Goal: Information Seeking & Learning: Understand process/instructions

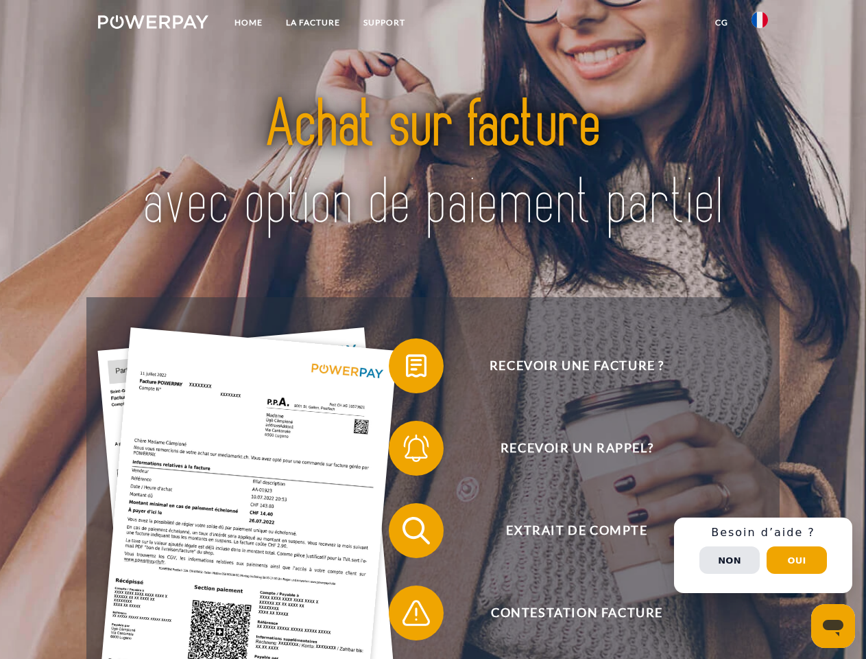
click at [153, 24] on img at bounding box center [153, 22] width 110 height 14
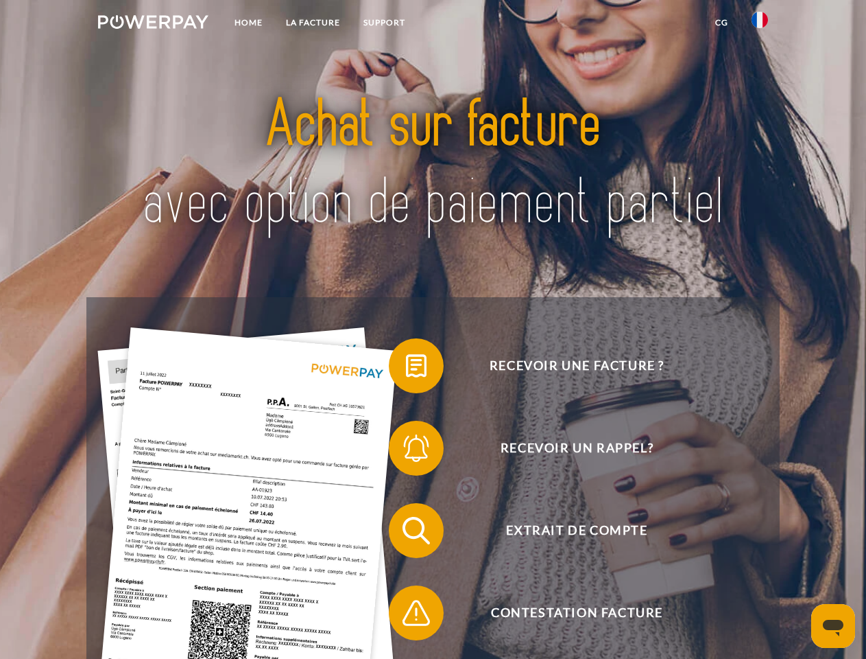
click at [760, 24] on img at bounding box center [760, 20] width 16 height 16
click at [722, 23] on link "CG" at bounding box center [722, 22] width 36 height 25
click at [406, 368] on span at bounding box center [396, 365] width 69 height 69
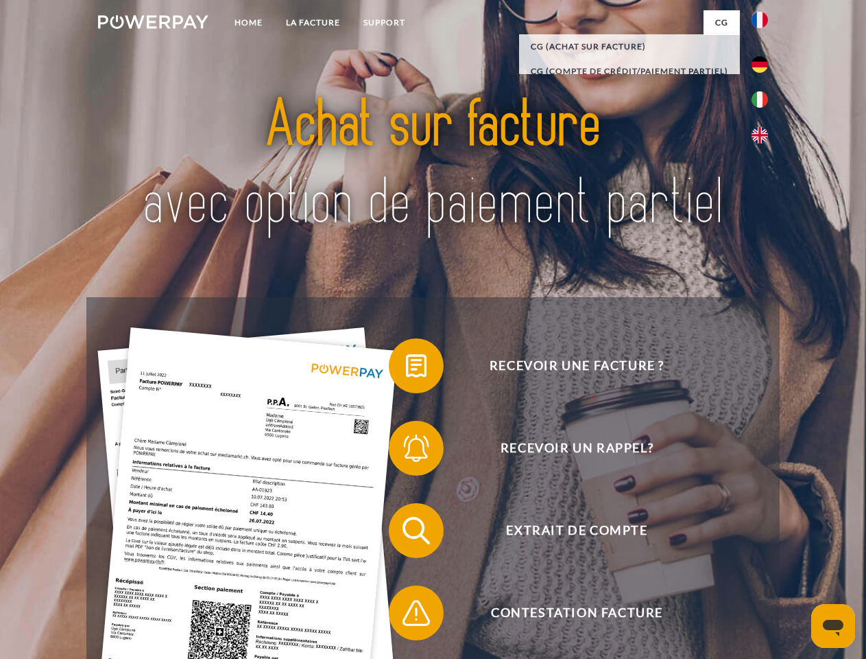
click at [406, 451] on span at bounding box center [396, 448] width 69 height 69
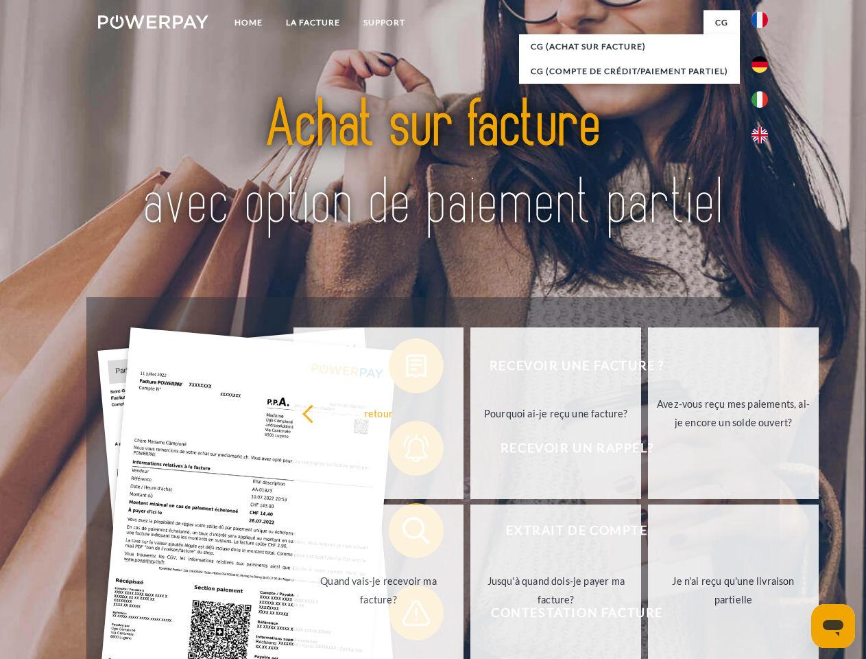
click at [471, 533] on link "Jusqu'à quand dois-je payer ma facture?" at bounding box center [556, 589] width 171 height 171
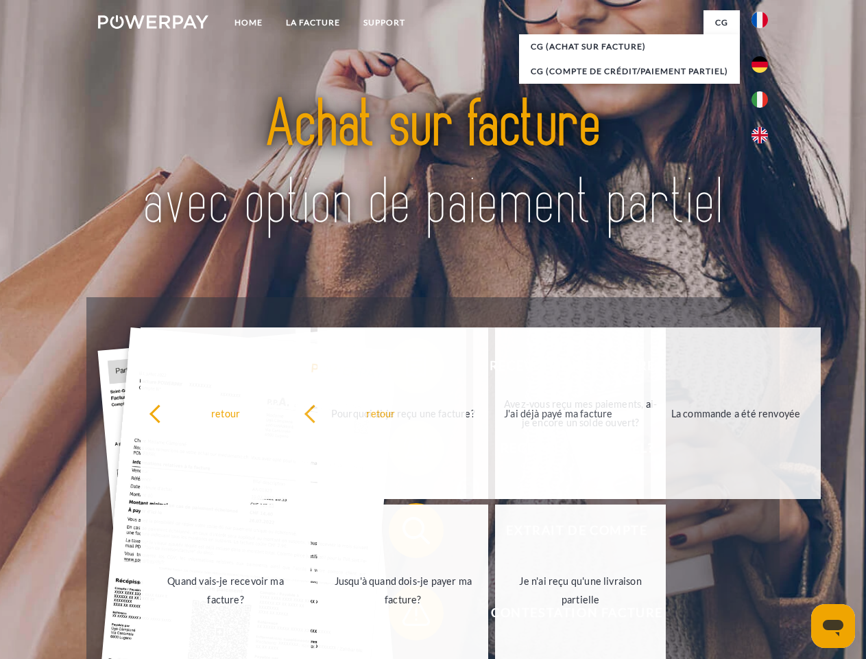
click at [406, 615] on span at bounding box center [396, 612] width 69 height 69
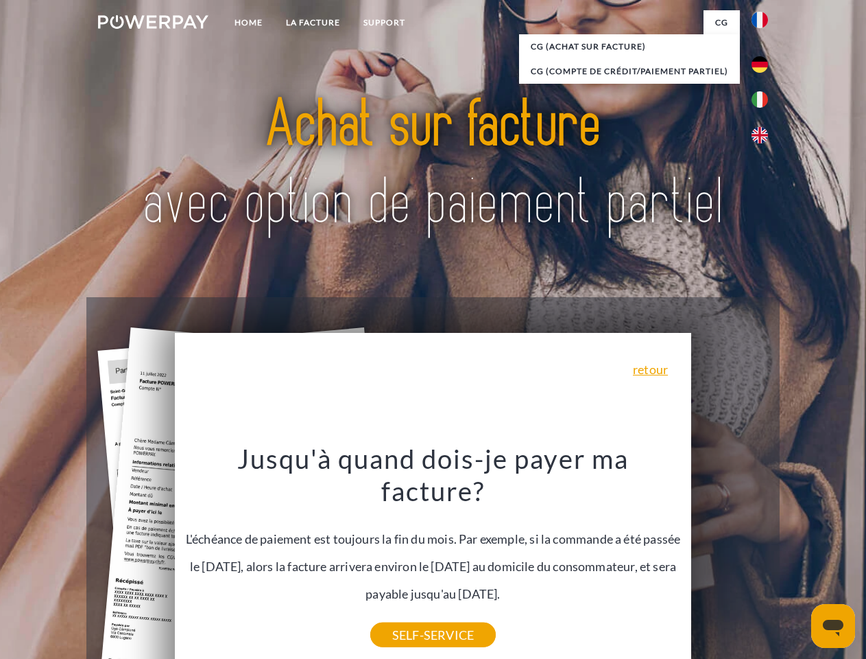
click at [763, 555] on div "Recevoir une facture ? Recevoir un rappel? Extrait de compte retour" at bounding box center [432, 571] width 693 height 549
click at [730, 558] on span "Extrait de compte" at bounding box center [577, 530] width 336 height 55
click at [797, 560] on header "Home LA FACTURE Support" at bounding box center [433, 473] width 866 height 947
